Goal: Task Accomplishment & Management: Manage account settings

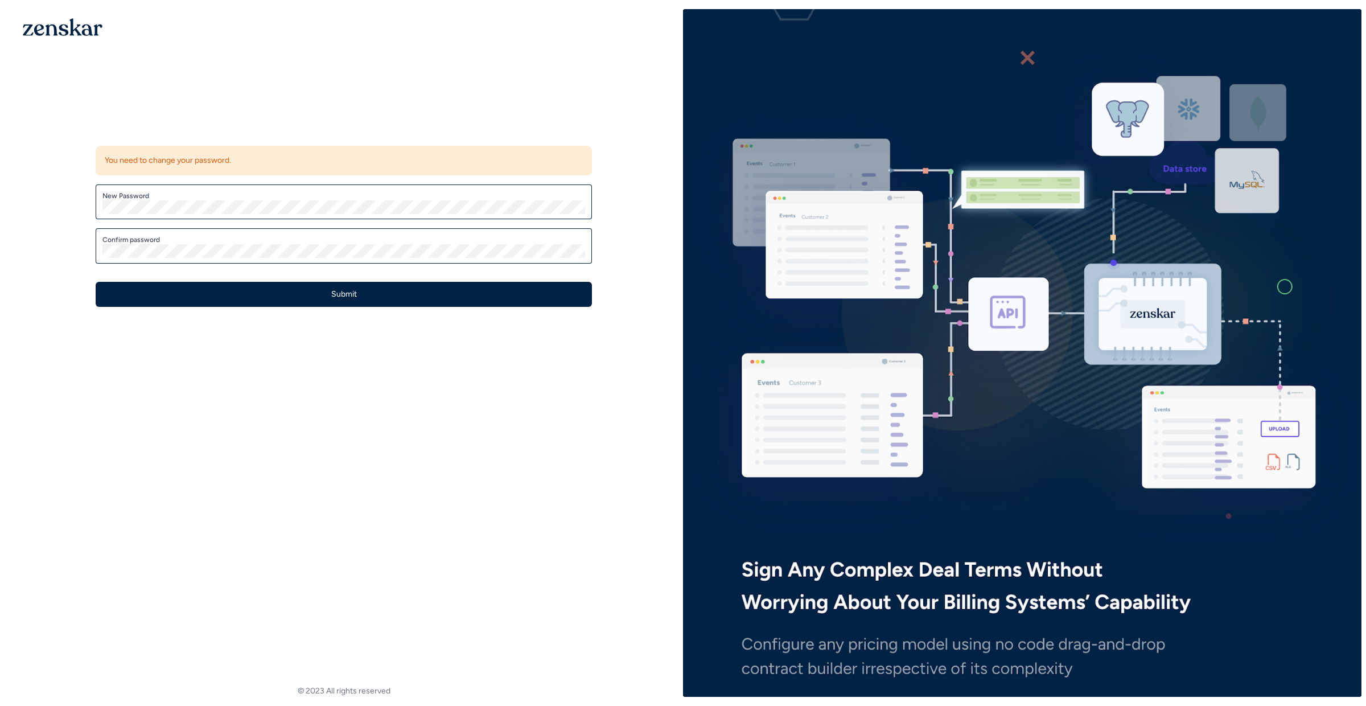
click at [325, 97] on div "Update password You need to change your password. New Password Confirm password…" at bounding box center [344, 210] width 679 height 402
click at [274, 105] on div "Update password You need to change your password. New Password Confirm password…" at bounding box center [344, 210] width 679 height 402
click at [180, 195] on label "New Password" at bounding box center [343, 195] width 483 height 9
click at [397, 235] on div "Confirm password" at bounding box center [344, 245] width 496 height 35
click at [137, 383] on div "Update password You need to change your password. New Password Confirm password…" at bounding box center [344, 210] width 679 height 402
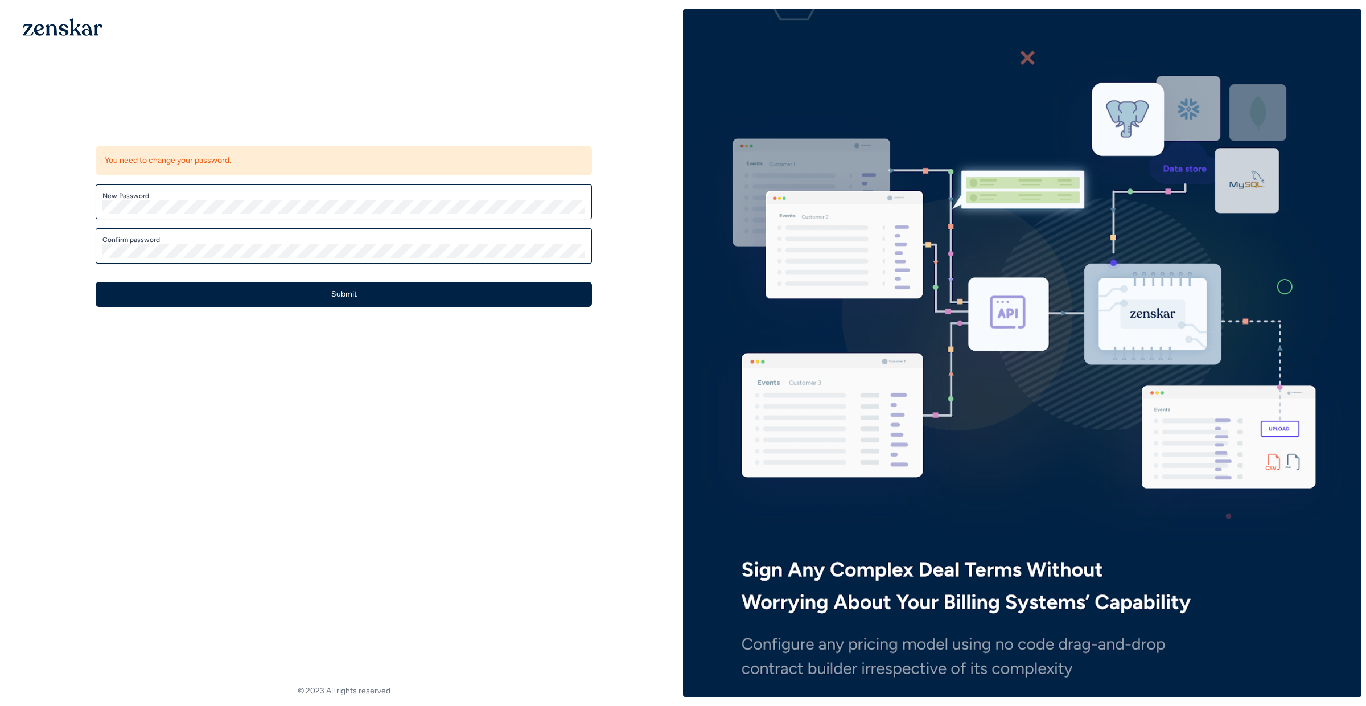
click at [166, 430] on div "Update password You need to change your password. New Password Confirm password…" at bounding box center [344, 353] width 679 height 688
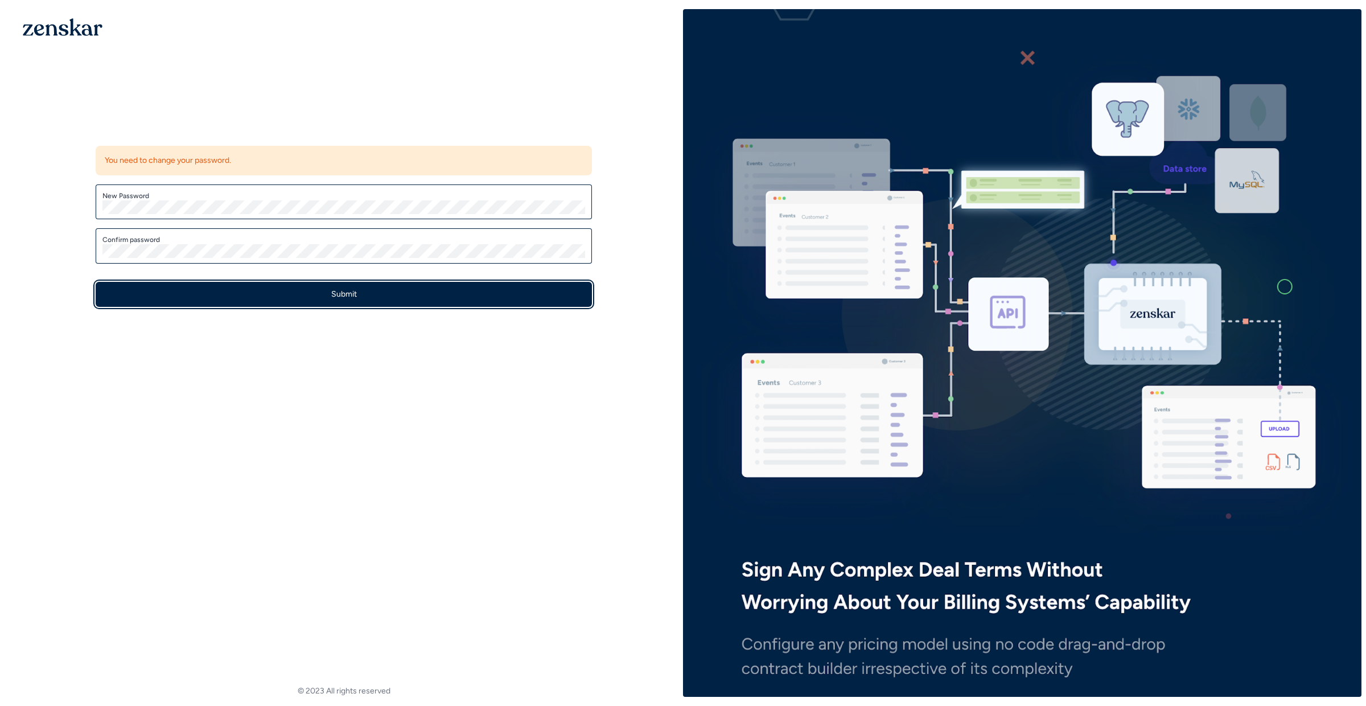
click at [350, 287] on button "Submit" at bounding box center [344, 294] width 496 height 25
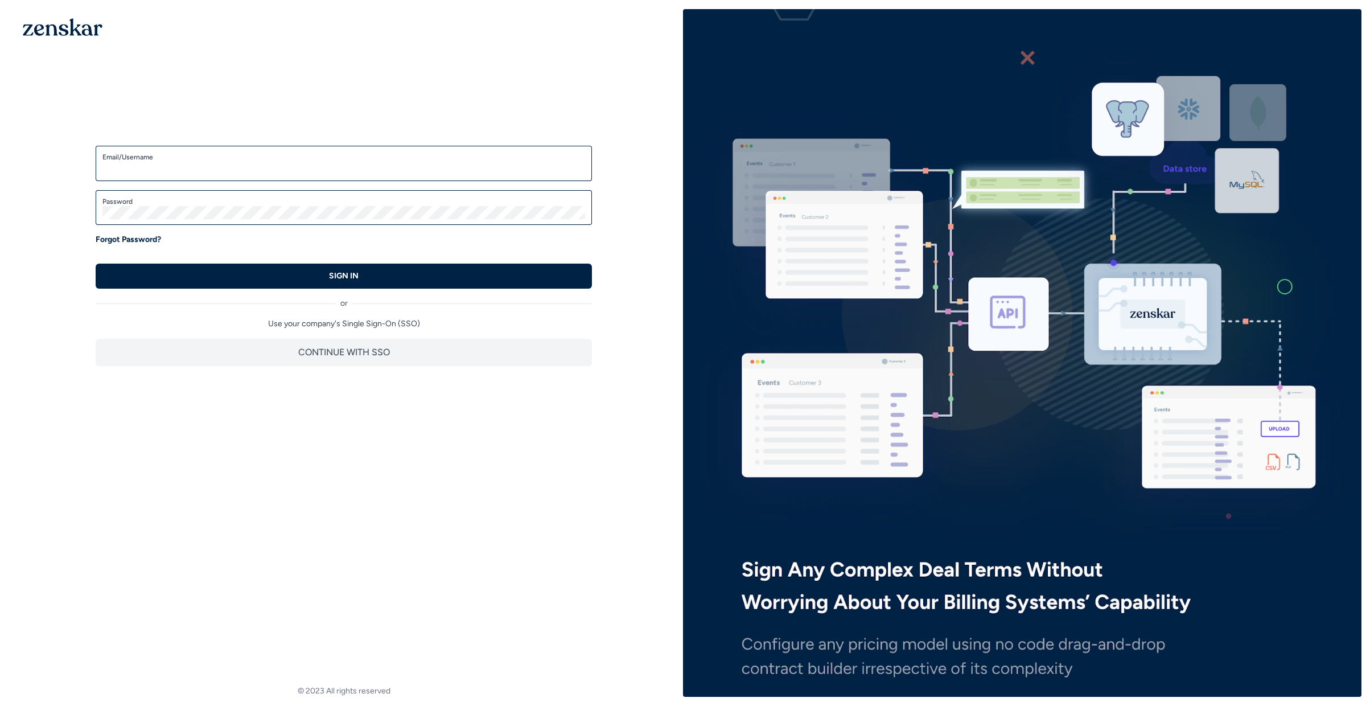
click at [346, 75] on div "Welcome back! Enter your credentials to access the account SSO Login Enter your…" at bounding box center [344, 240] width 679 height 462
click at [187, 171] on input "Email/Username" at bounding box center [343, 169] width 483 height 14
type input "**********"
click at [356, 411] on div "**********" at bounding box center [344, 240] width 679 height 462
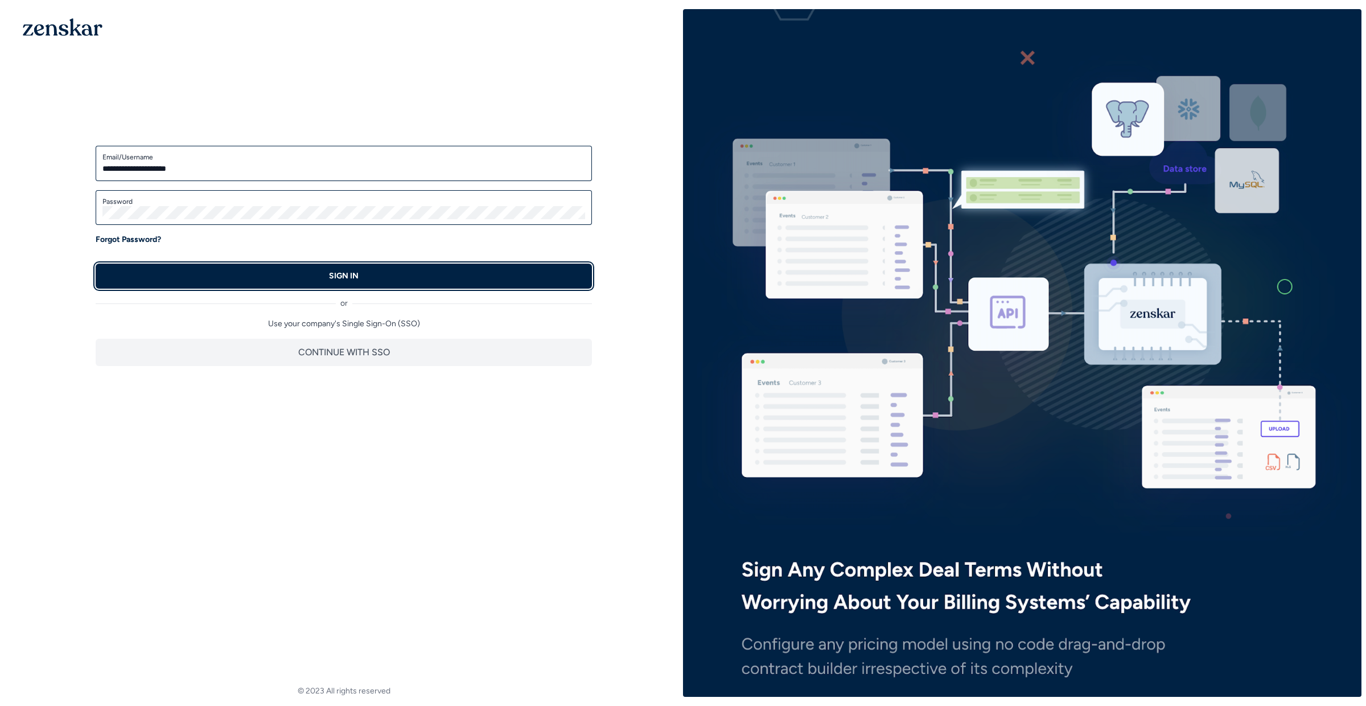
click at [397, 278] on button "SIGN IN" at bounding box center [344, 276] width 496 height 25
